Goal: Find specific page/section: Find specific page/section

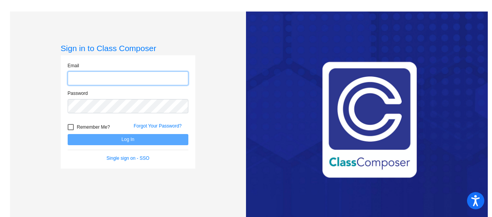
type input "[PERSON_NAME][EMAIL_ADDRESS][DOMAIN_NAME]"
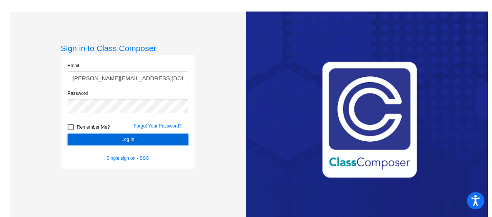
click at [107, 139] on button "Log In" at bounding box center [128, 139] width 121 height 11
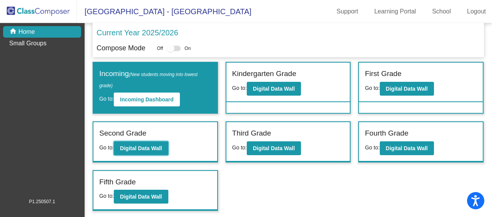
click at [152, 151] on button "Digital Data Wall" at bounding box center [141, 149] width 54 height 14
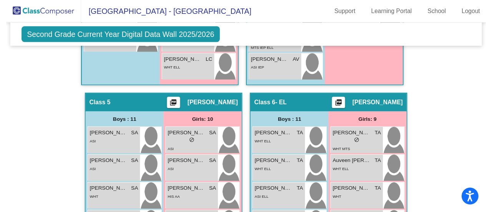
scroll to position [907, 0]
